Goal: Information Seeking & Learning: Learn about a topic

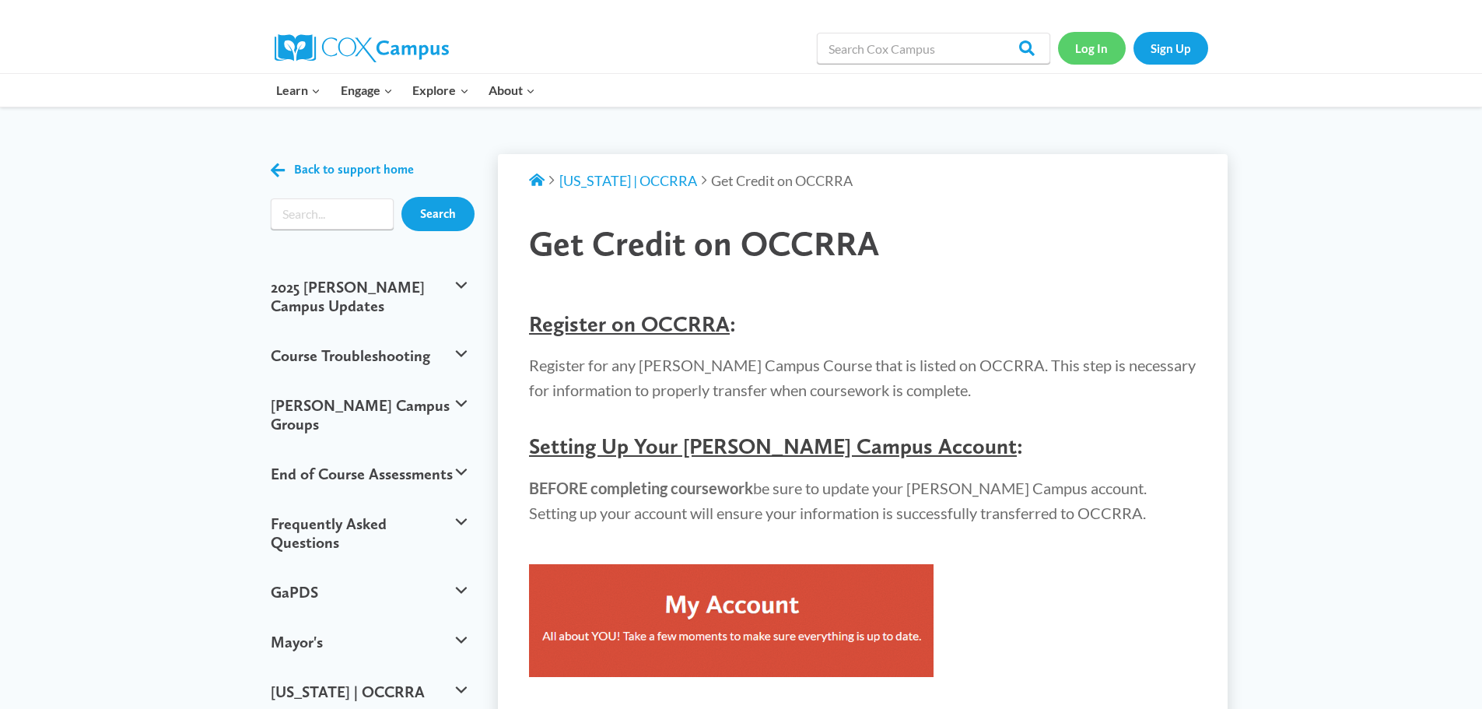
click at [1084, 42] on link "Log In" at bounding box center [1092, 48] width 68 height 32
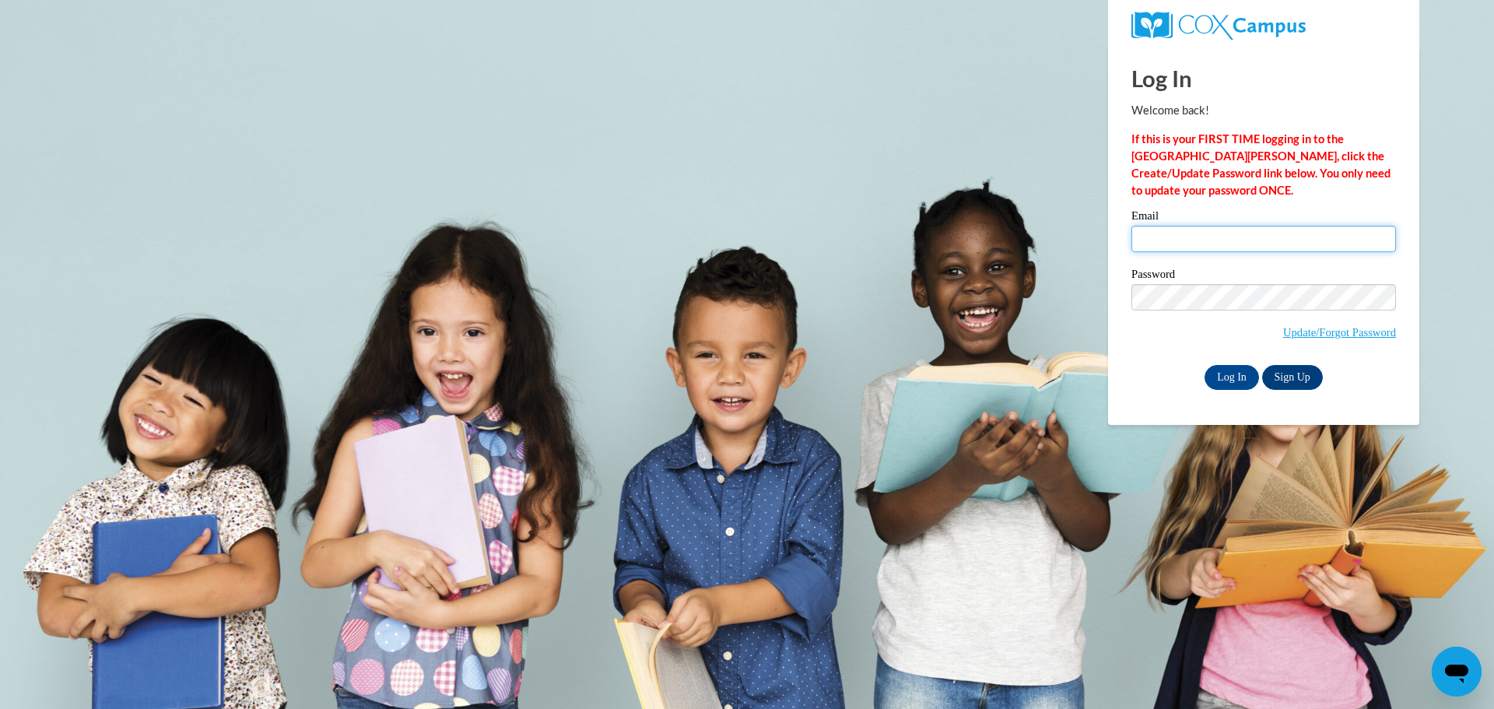
click at [1167, 237] on input "Email" at bounding box center [1263, 239] width 264 height 26
type input "erica.talbot@gmail.com"
click at [1204, 365] on input "Log In" at bounding box center [1231, 377] width 54 height 25
click at [1220, 386] on input "Log In" at bounding box center [1231, 377] width 54 height 25
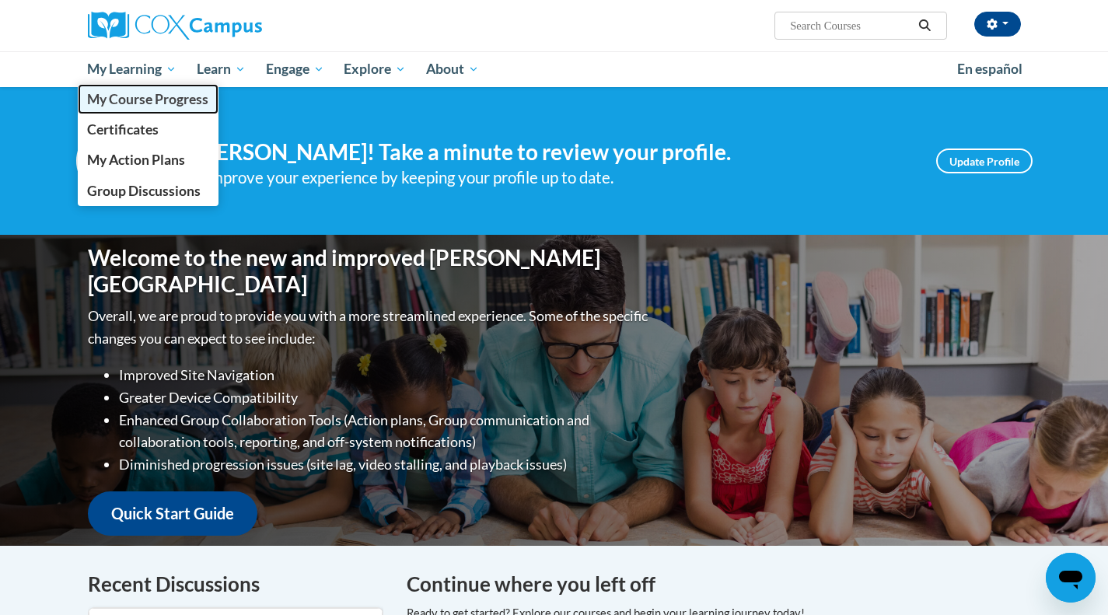
click at [142, 93] on span "My Course Progress" at bounding box center [147, 99] width 121 height 16
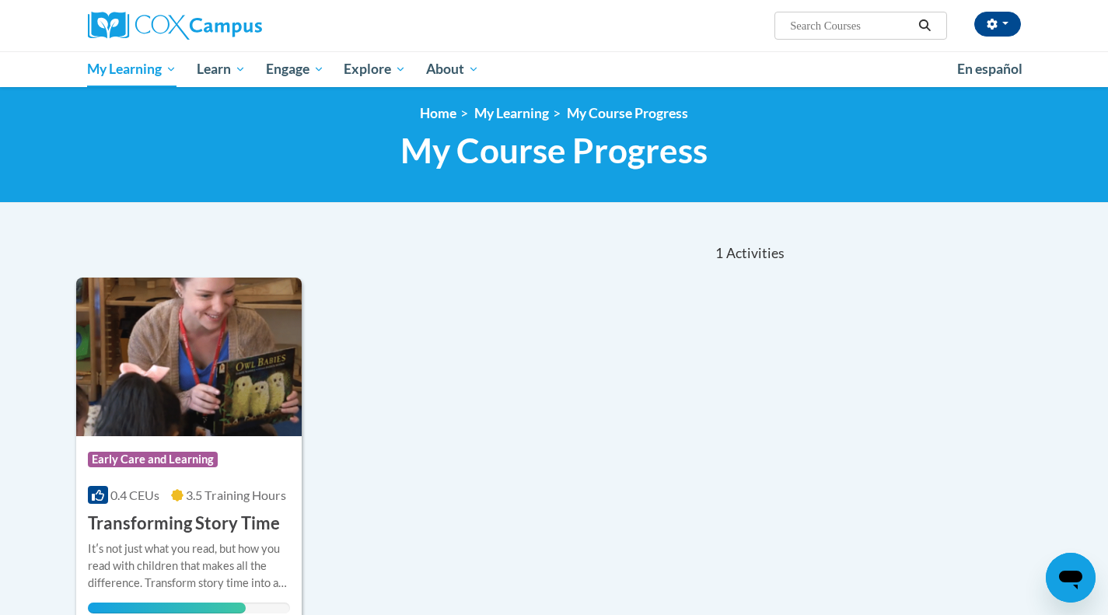
scroll to position [233, 0]
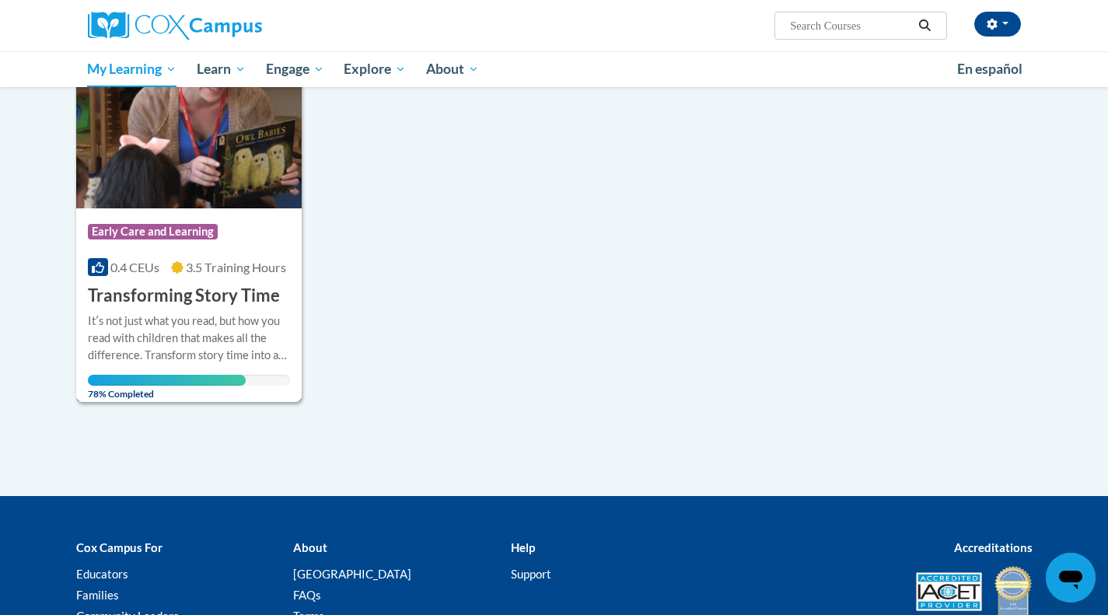
click at [262, 331] on div "Itʹs not just what you read, but how you read with children that makes all the …" at bounding box center [189, 338] width 203 height 51
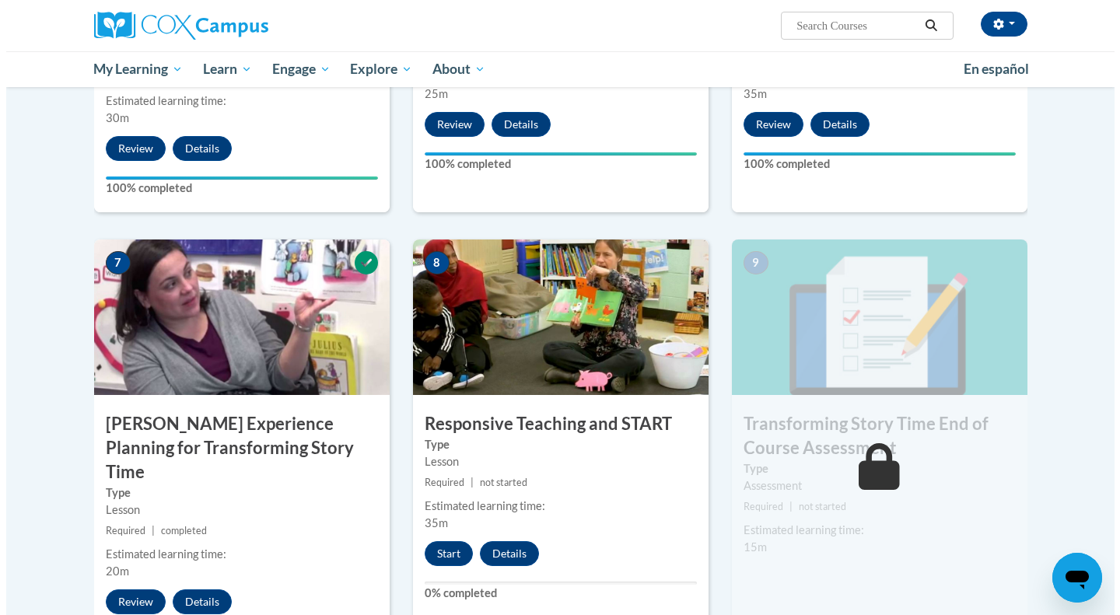
scroll to position [1079, 0]
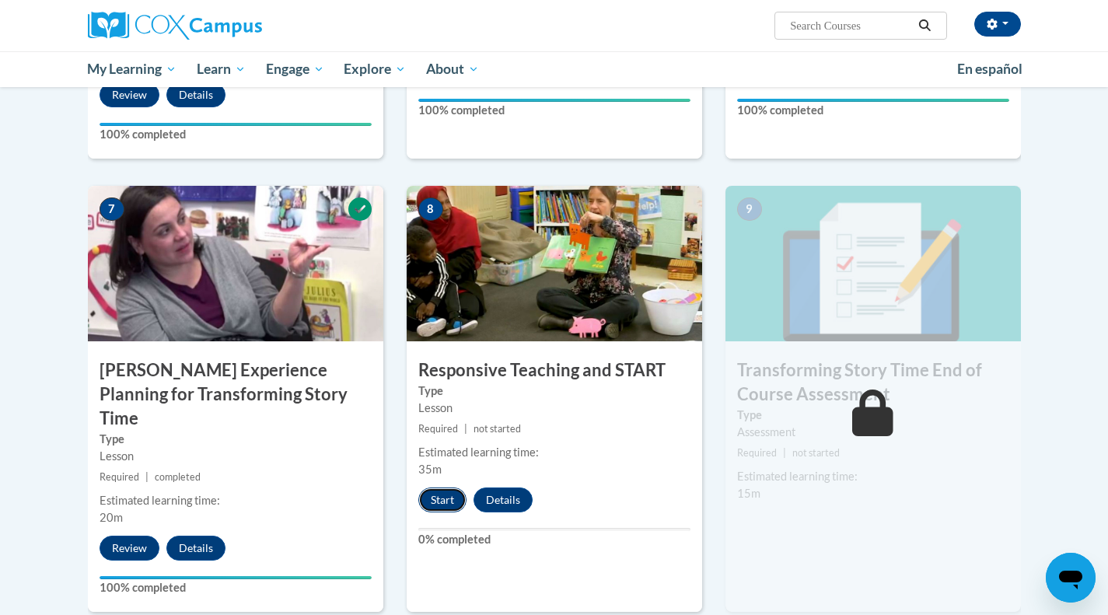
click at [445, 501] on button "Start" at bounding box center [443, 500] width 48 height 25
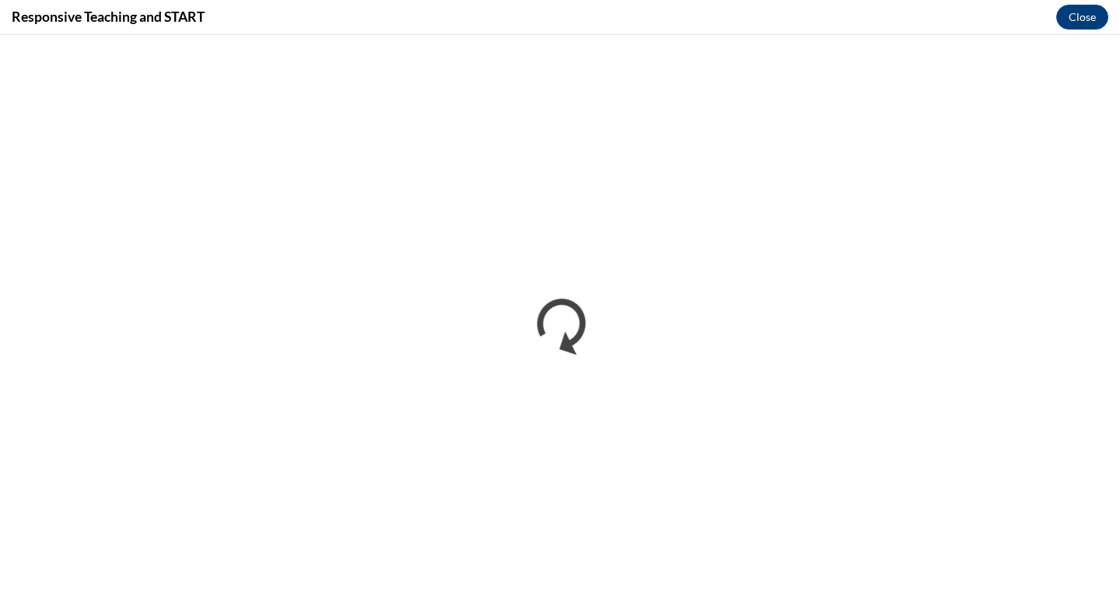
scroll to position [0, 0]
